Goal: Navigation & Orientation: Find specific page/section

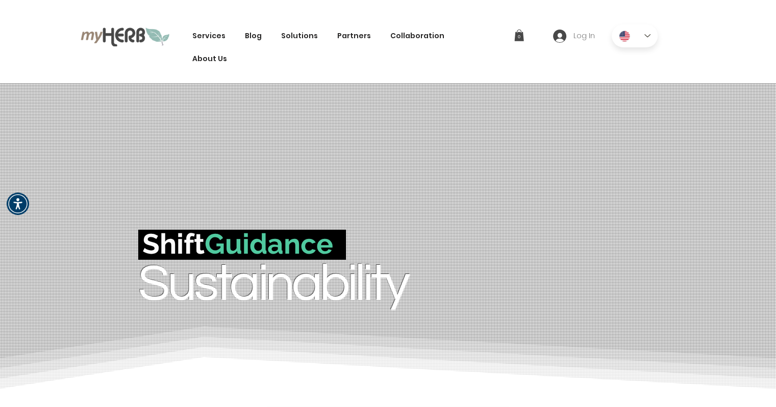
click at [645, 40] on div "EN" at bounding box center [634, 35] width 46 height 23
click at [628, 105] on img "Hebrew" at bounding box center [624, 104] width 11 height 11
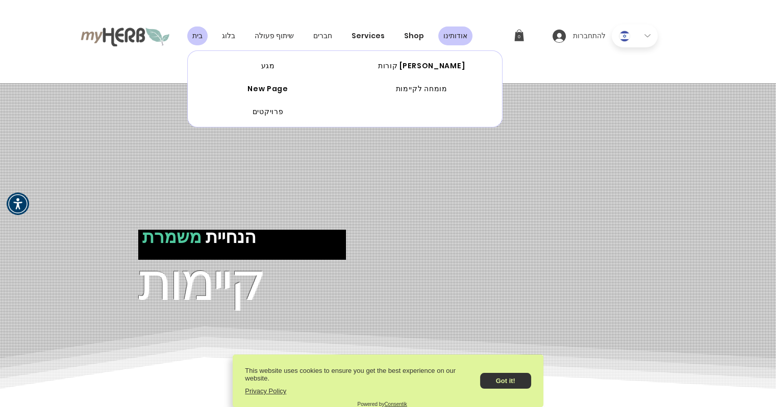
click at [451, 36] on span "אודותינו" at bounding box center [455, 36] width 24 height 11
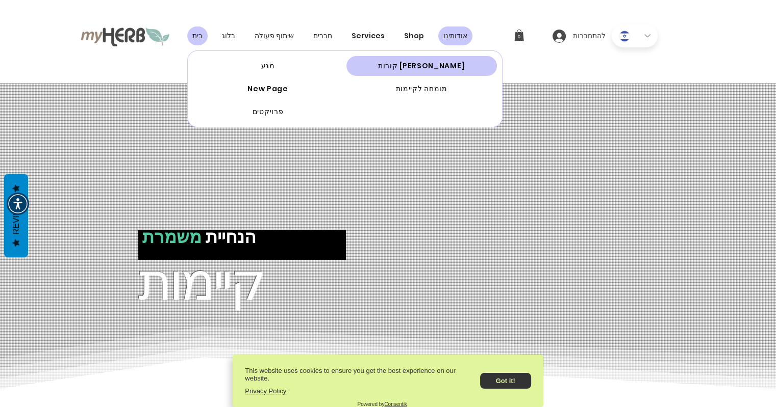
click at [428, 67] on span "קורות חיים" at bounding box center [421, 66] width 87 height 11
